Goal: Task Accomplishment & Management: Complete application form

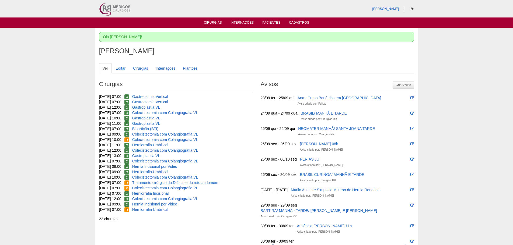
click at [211, 24] on link "Cirurgias" at bounding box center [213, 23] width 18 height 5
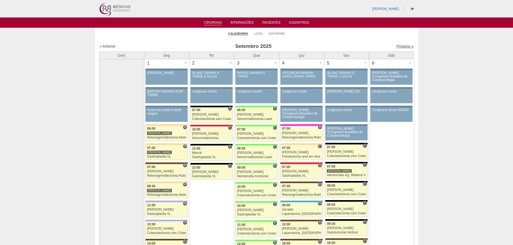
click at [401, 47] on link "Próximo »" at bounding box center [404, 46] width 17 height 4
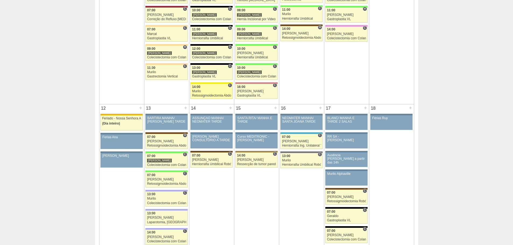
scroll to position [458, 0]
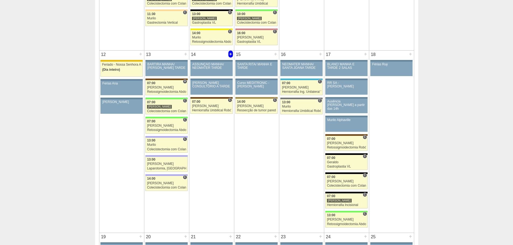
click at [230, 53] on div "+" at bounding box center [230, 54] width 5 height 7
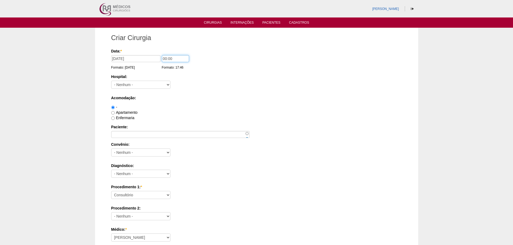
click at [165, 55] on input "00:00" at bounding box center [175, 58] width 27 height 7
click at [162, 58] on input "00:00" at bounding box center [175, 58] width 27 height 7
type input "11:00"
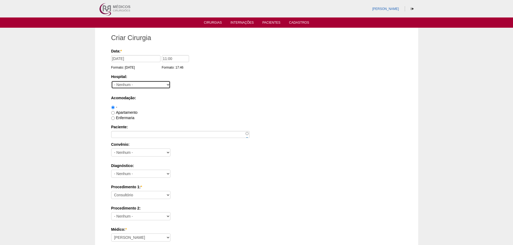
click at [142, 82] on select "- Nenhum - 9 de Julho Albert Einstein Alvorada América Assunção Bartira Benefic…" at bounding box center [140, 85] width 59 height 8
select select "15"
click at [111, 81] on select "- Nenhum - 9 de Julho Albert Einstein Alvorada América Assunção Bartira Benefic…" at bounding box center [140, 85] width 59 height 8
click at [127, 111] on label "Apartamento" at bounding box center [124, 112] width 26 height 4
click at [115, 111] on input "Apartamento" at bounding box center [112, 112] width 3 height 3
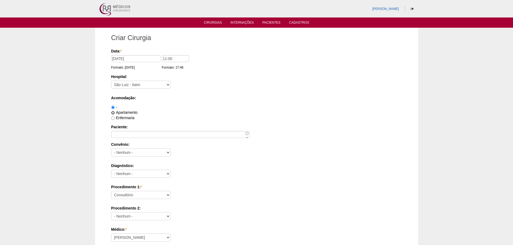
radio input "true"
click at [131, 135] on input "Paciente:" at bounding box center [180, 134] width 138 height 7
paste input "[PERSON_NAME]"
type input "[PERSON_NAME]"
click at [134, 153] on select "- Nenhum - Abet Afresp Allianz Amil Blue Life Caasp Cabesp Caixa de Pensões Car…" at bounding box center [140, 153] width 59 height 8
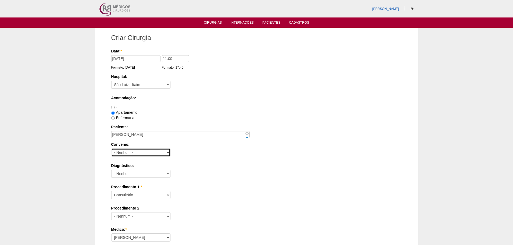
select select "26"
click at [111, 149] on select "- Nenhum - Abet Afresp Allianz Amil Blue Life Caasp Cabesp Caixa de Pensões Car…" at bounding box center [140, 153] width 59 height 8
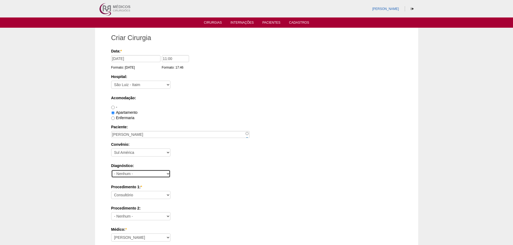
click at [133, 172] on select "- Nenhum - Abdome Agudo Abscesso Hepático Abscesso Perianal Abscesso Peritoneal…" at bounding box center [140, 174] width 59 height 8
select select "12"
click at [111, 170] on select "- Nenhum - Abdome Agudo Abscesso Hepático Abscesso Perianal Abscesso Peritoneal…" at bounding box center [140, 174] width 59 height 8
click at [229, 171] on div "Diagnóstico: - Nenhum - Abdome Agudo Abscesso Hepático Abscesso Perianal Absces…" at bounding box center [256, 171] width 291 height 17
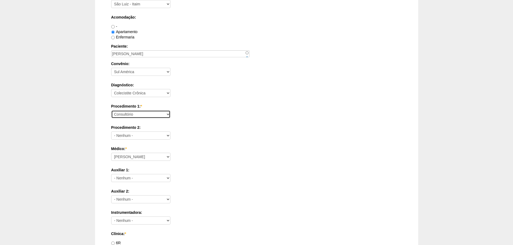
click at [119, 114] on select "Consultório Abscesso Hepático - Drenagem Abscesso perianal Amputação Abdômino P…" at bounding box center [140, 114] width 59 height 8
select select "3735"
click at [111, 110] on select "Consultório Abscesso Hepático - Drenagem Abscesso perianal Amputação Abdômino P…" at bounding box center [140, 114] width 59 height 8
click at [226, 122] on div "Data: * 14/10/2025 Formato: 23/09/2025 11:00 Formato: 17:46 Hospital: - Nenhum …" at bounding box center [256, 230] width 291 height 524
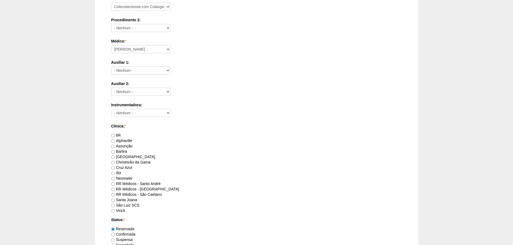
scroll to position [242, 0]
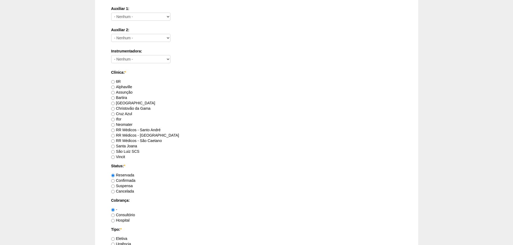
drag, startPoint x: 122, startPoint y: 156, endPoint x: 149, endPoint y: 161, distance: 28.2
click at [122, 156] on label "Vincit" at bounding box center [118, 157] width 14 height 4
click at [115, 156] on input "Vincit" at bounding box center [112, 157] width 3 height 3
radio input "true"
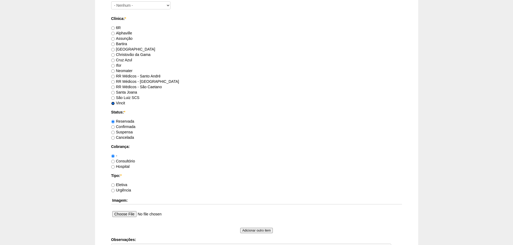
scroll to position [323, 0]
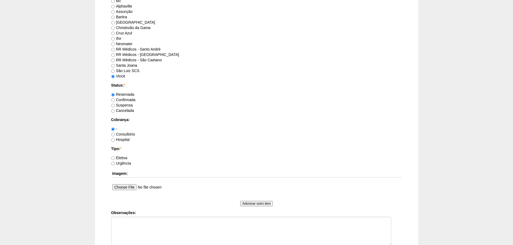
click at [125, 134] on label "Consultório" at bounding box center [123, 134] width 24 height 4
click at [115, 134] on input "Consultório" at bounding box center [112, 134] width 3 height 3
radio input "true"
click at [124, 157] on label "Eletiva" at bounding box center [119, 158] width 16 height 4
click at [115, 157] on input "Eletiva" at bounding box center [112, 158] width 3 height 3
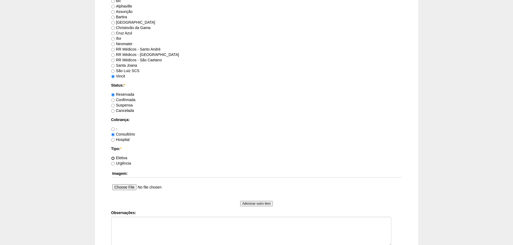
radio input "true"
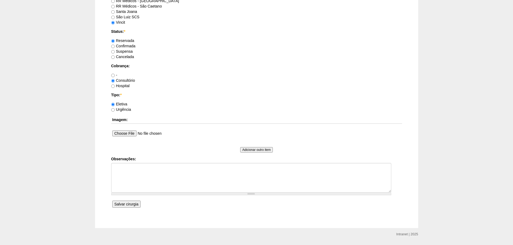
click at [124, 203] on input "Salvar cirurgia" at bounding box center [126, 204] width 28 height 7
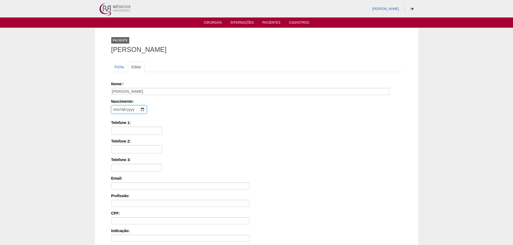
click at [116, 109] on input "date" at bounding box center [129, 110] width 36 height 8
type input "0198-10-20"
click at [131, 110] on input "0054-10-20" at bounding box center [129, 110] width 36 height 8
type input "[DATE]"
type input "11995022613"
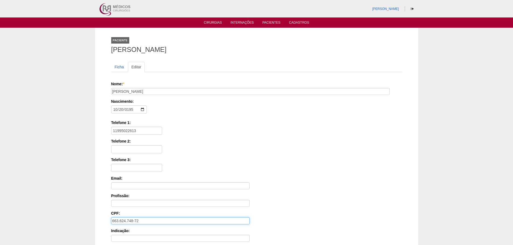
type input "663.624.748-72"
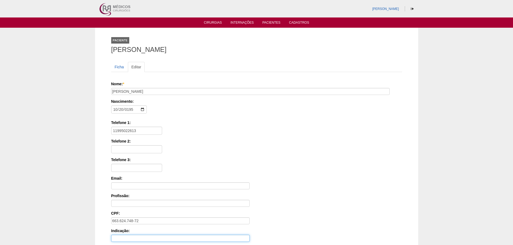
scroll to position [83, 0]
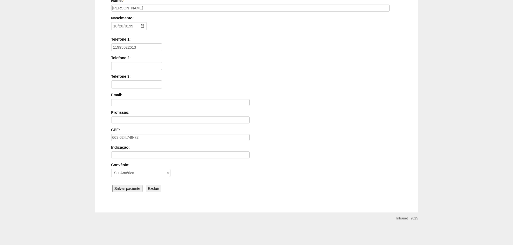
click at [124, 185] on input "Salvar paciente" at bounding box center [127, 188] width 30 height 7
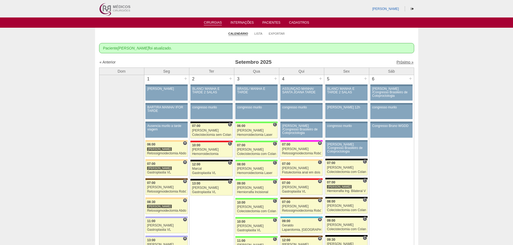
click at [397, 63] on link "Próximo »" at bounding box center [404, 62] width 17 height 4
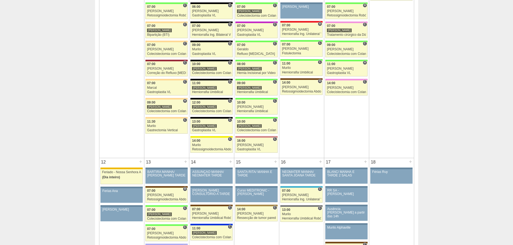
scroll to position [458, 0]
